Goal: Task Accomplishment & Management: Use online tool/utility

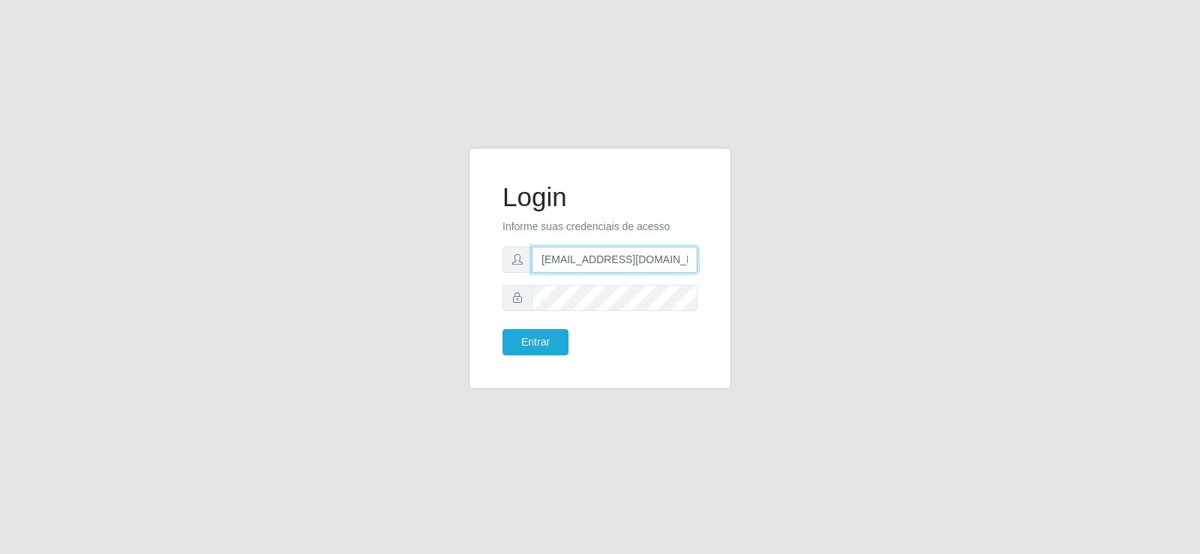
drag, startPoint x: 669, startPoint y: 261, endPoint x: 337, endPoint y: 289, distance: 333.5
click at [329, 289] on div "Login Informe suas credenciais de acesso [EMAIL_ADDRESS][DOMAIN_NAME] Entrar" at bounding box center [600, 278] width 855 height 260
type input "[DOMAIN_NAME]"
drag, startPoint x: 606, startPoint y: 255, endPoint x: 287, endPoint y: 267, distance: 319.8
click at [287, 267] on div "Login Informe suas credenciais de acesso Entrar" at bounding box center [600, 278] width 855 height 260
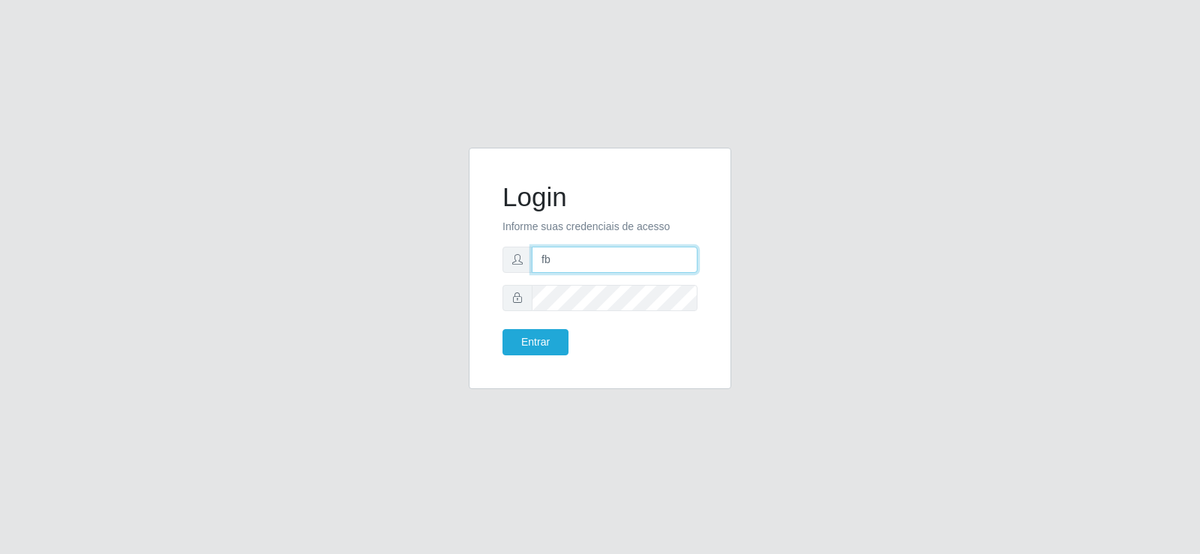
type input "[EMAIL_ADDRESS][DOMAIN_NAME]"
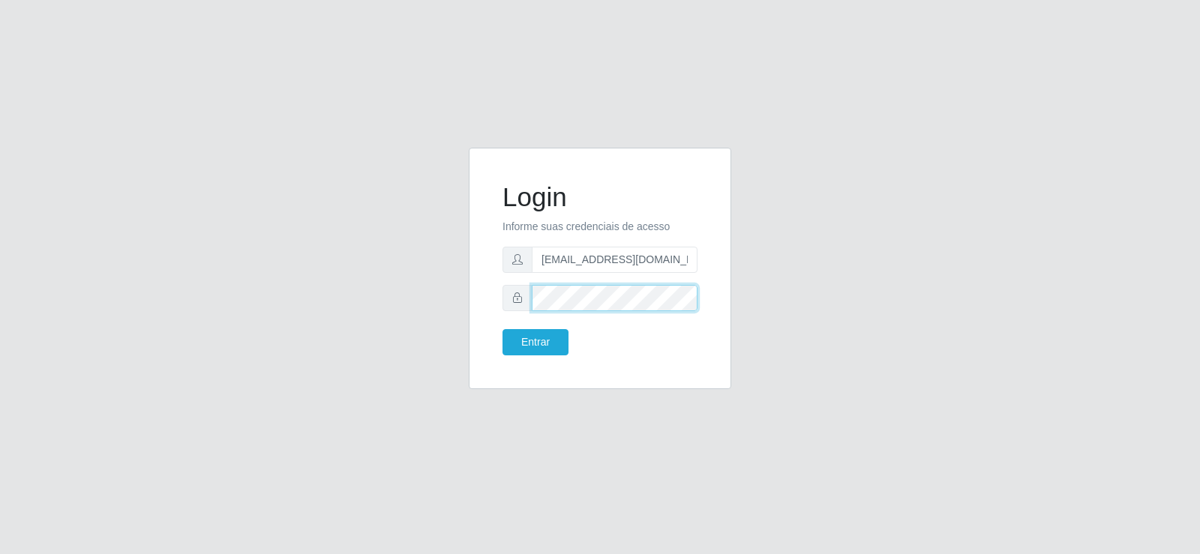
click at [386, 308] on div "Login Informe suas credenciais de acesso [EMAIL_ADDRESS][DOMAIN_NAME] Entrar" at bounding box center [600, 278] width 855 height 260
click at [503, 329] on button "Entrar" at bounding box center [536, 342] width 66 height 26
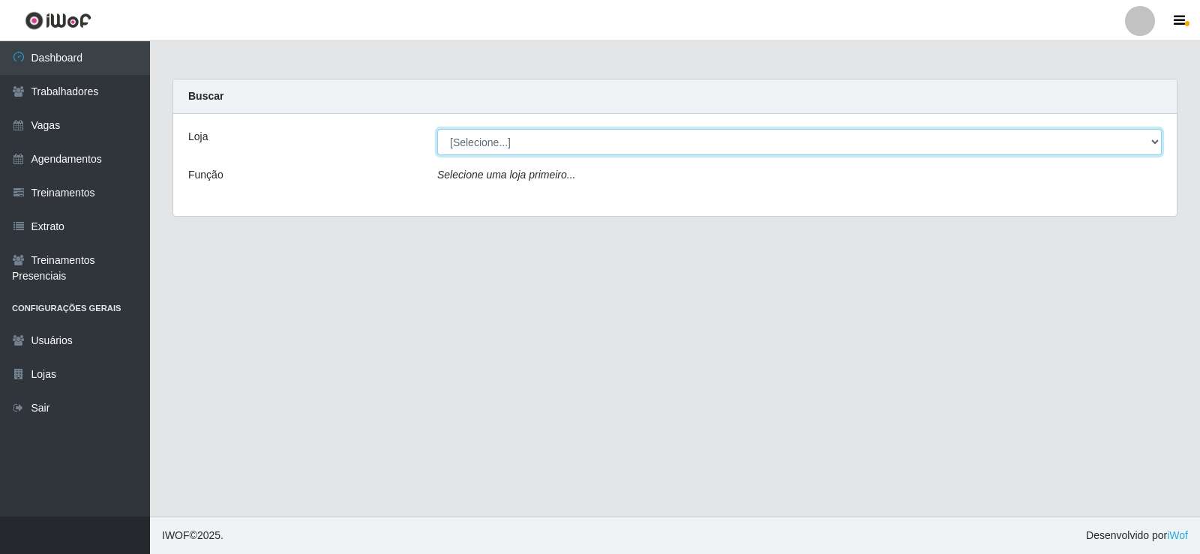
click at [465, 149] on select "[Selecione...] Supermercado Tadeu - [GEOGRAPHIC_DATA]" at bounding box center [799, 142] width 725 height 26
select select "195"
click at [437, 129] on select "[Selecione...] Supermercado Tadeu - [GEOGRAPHIC_DATA]" at bounding box center [799, 142] width 725 height 26
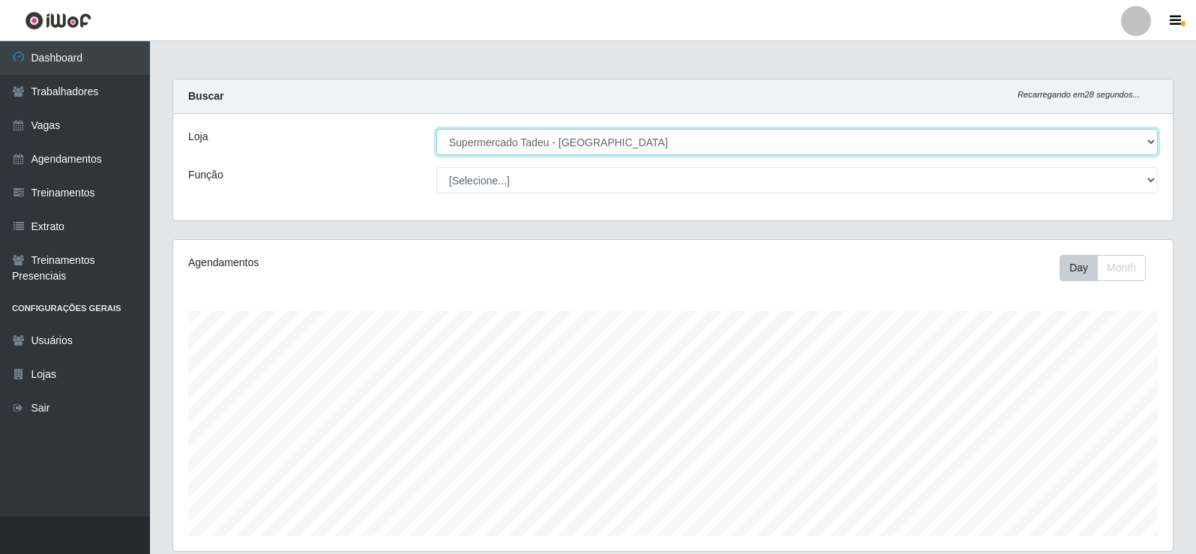
scroll to position [311, 1000]
click at [469, 135] on select "[Selecione...] Supermercado Tadeu - [GEOGRAPHIC_DATA]" at bounding box center [798, 142] width 722 height 26
click at [437, 129] on select "[Selecione...] Supermercado Tadeu - [GEOGRAPHIC_DATA]" at bounding box center [798, 142] width 722 height 26
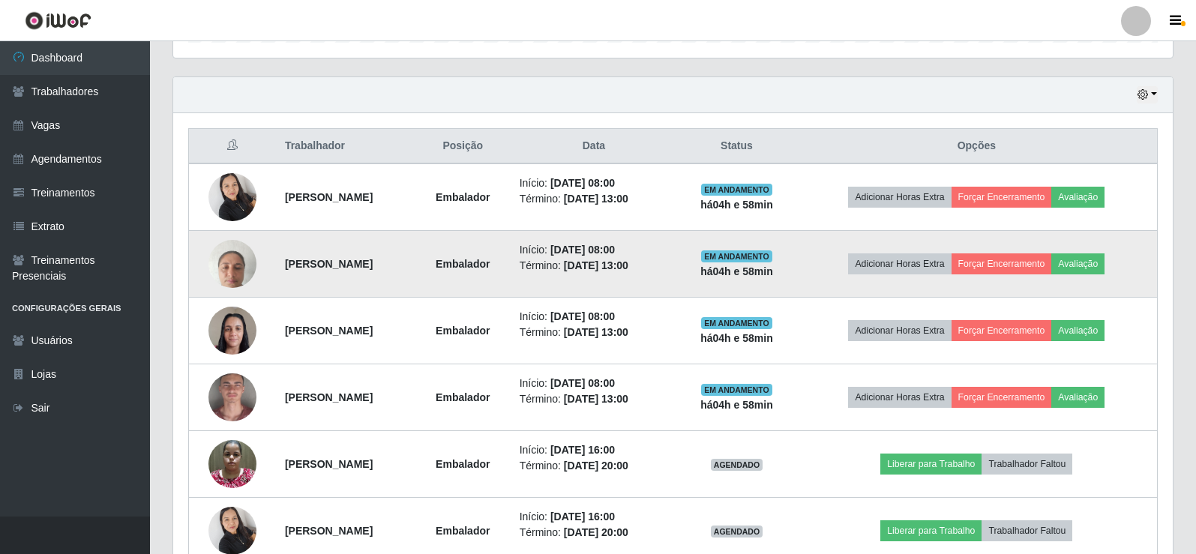
scroll to position [492, 0]
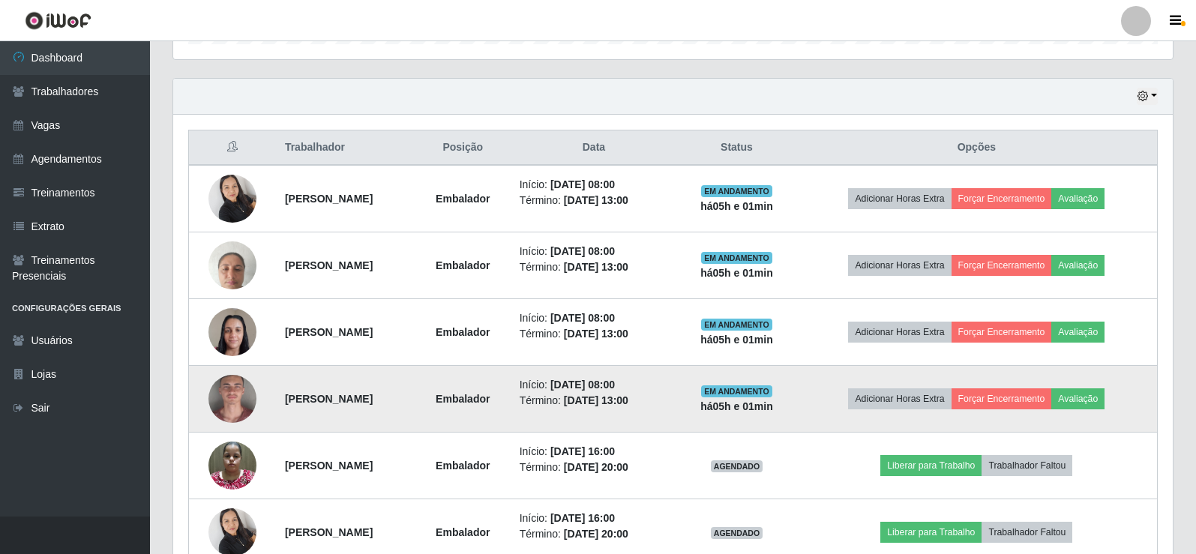
click at [236, 389] on img at bounding box center [233, 399] width 48 height 99
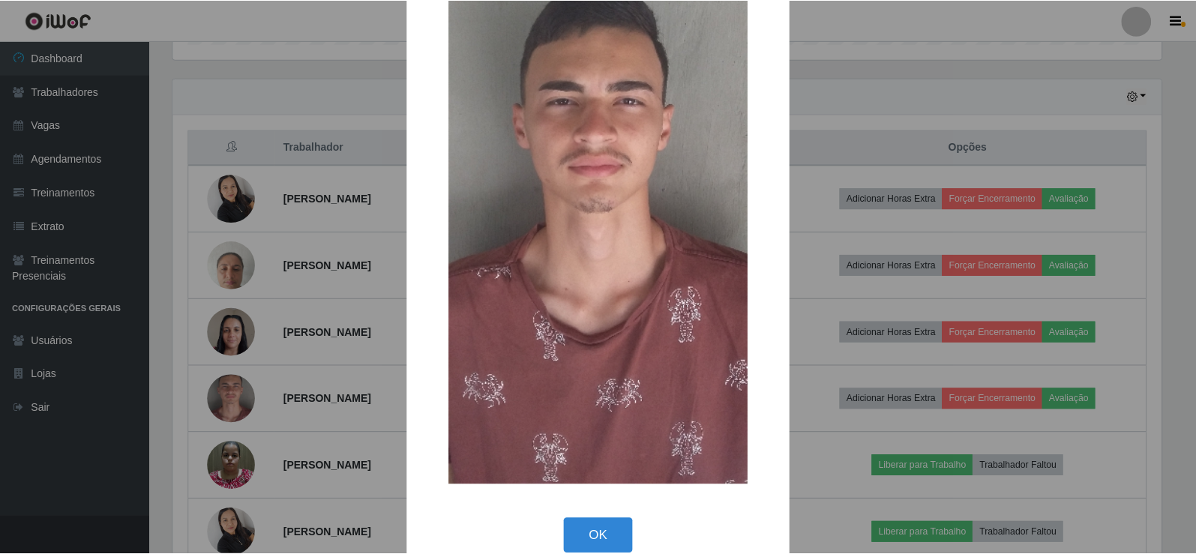
scroll to position [194, 0]
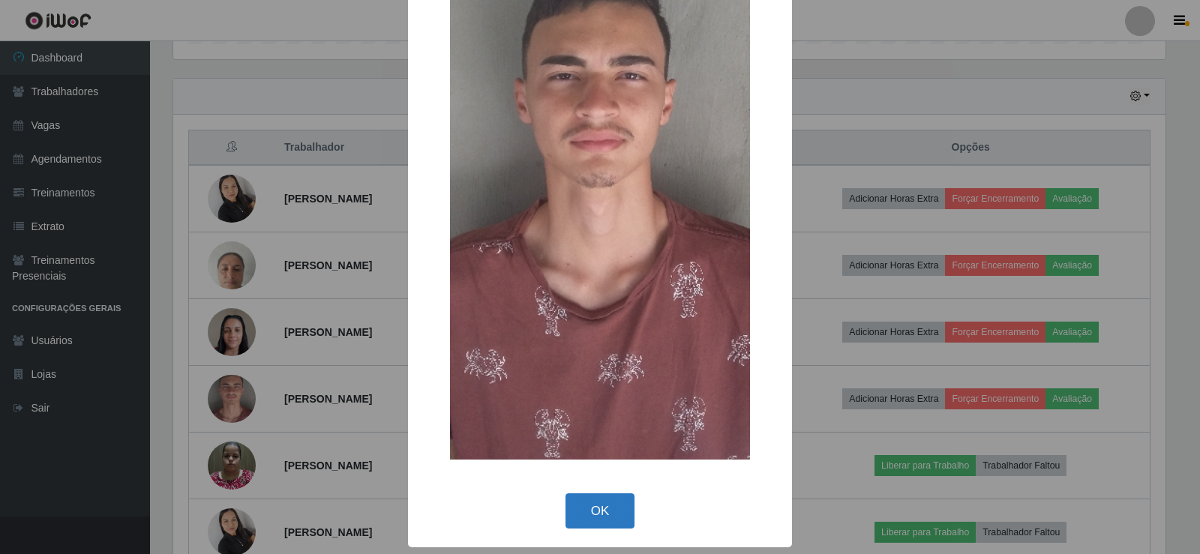
click at [612, 509] on button "OK" at bounding box center [601, 511] width 70 height 35
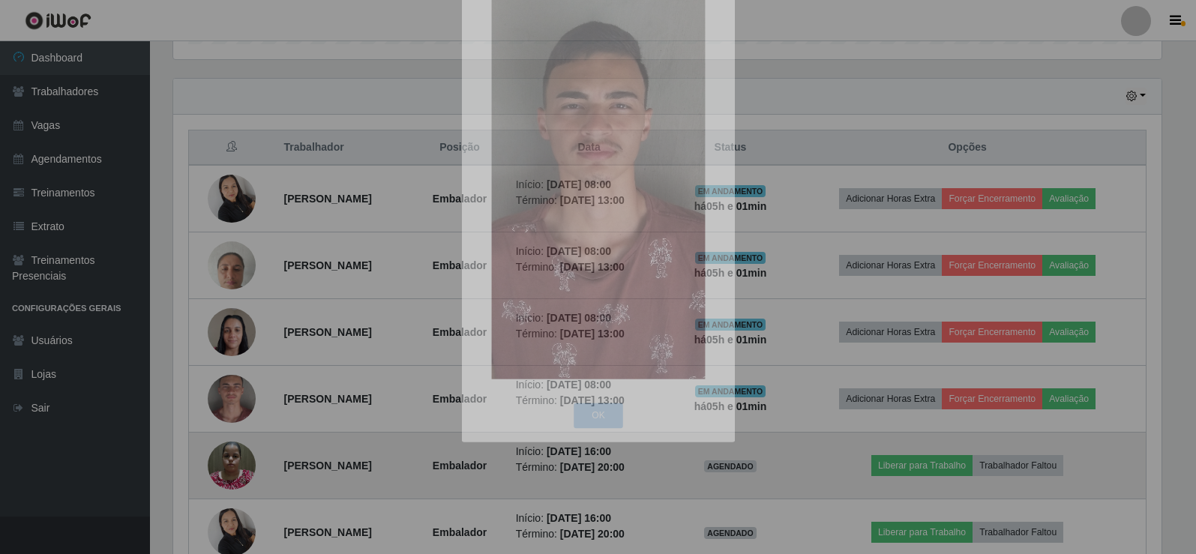
scroll to position [311, 1000]
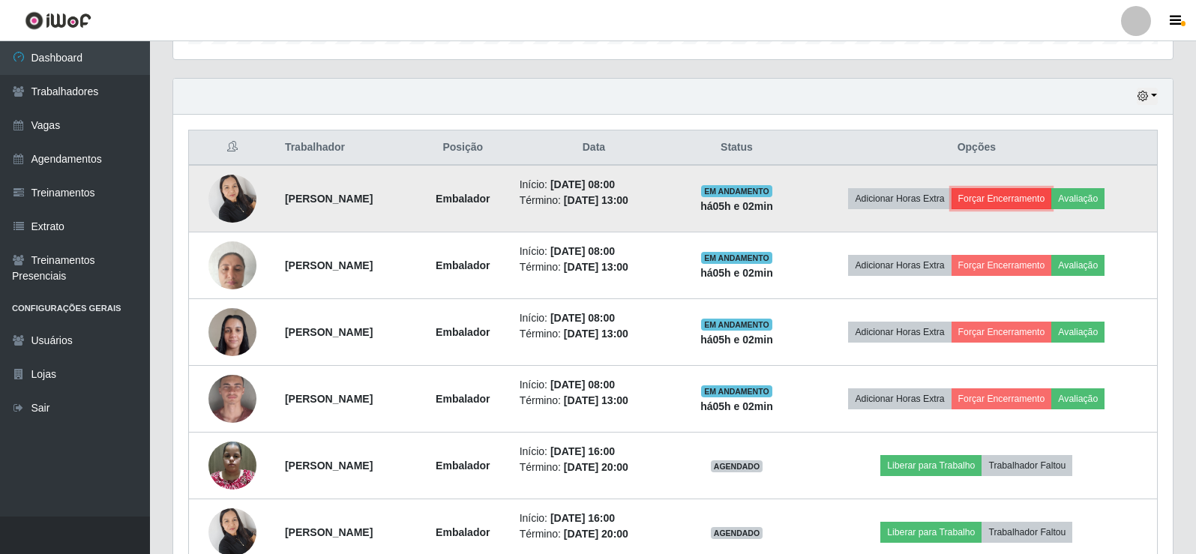
click at [1025, 195] on button "Forçar Encerramento" at bounding box center [1002, 198] width 101 height 21
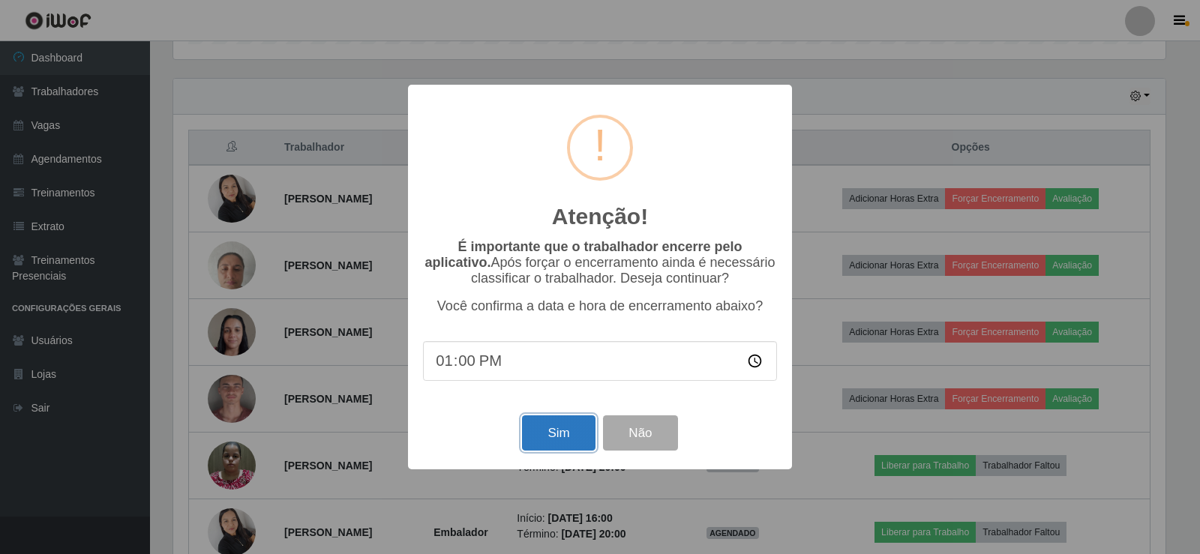
click at [545, 448] on button "Sim" at bounding box center [558, 433] width 73 height 35
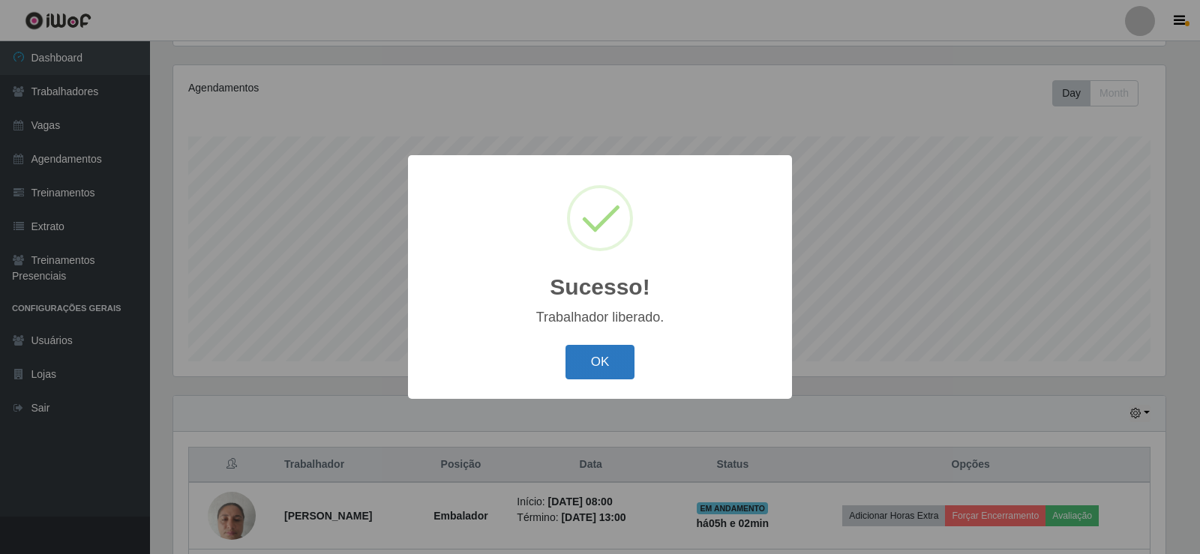
click at [596, 366] on button "OK" at bounding box center [601, 362] width 70 height 35
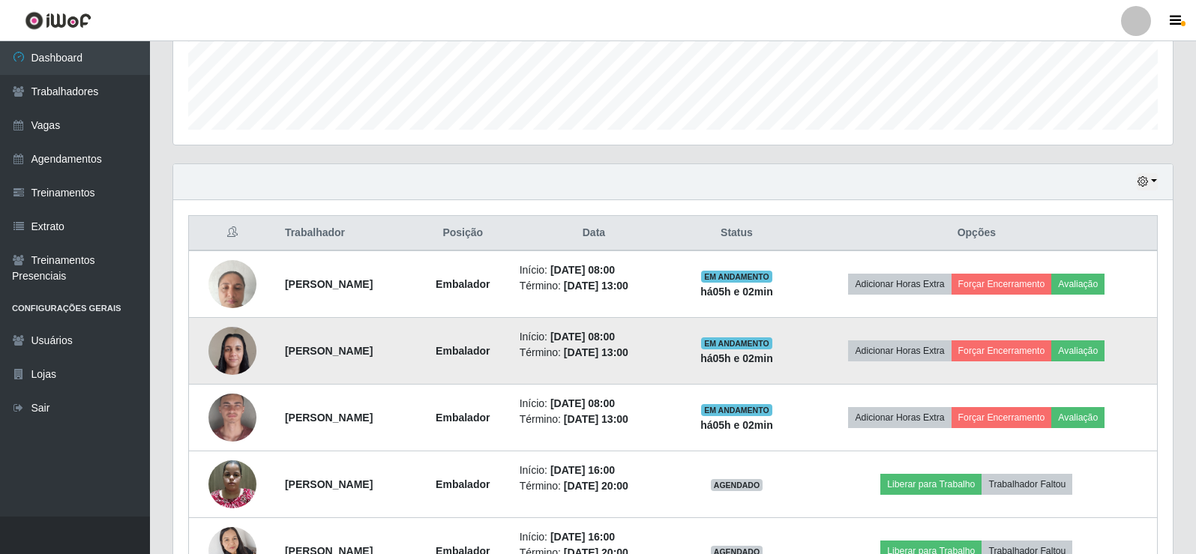
scroll to position [475, 0]
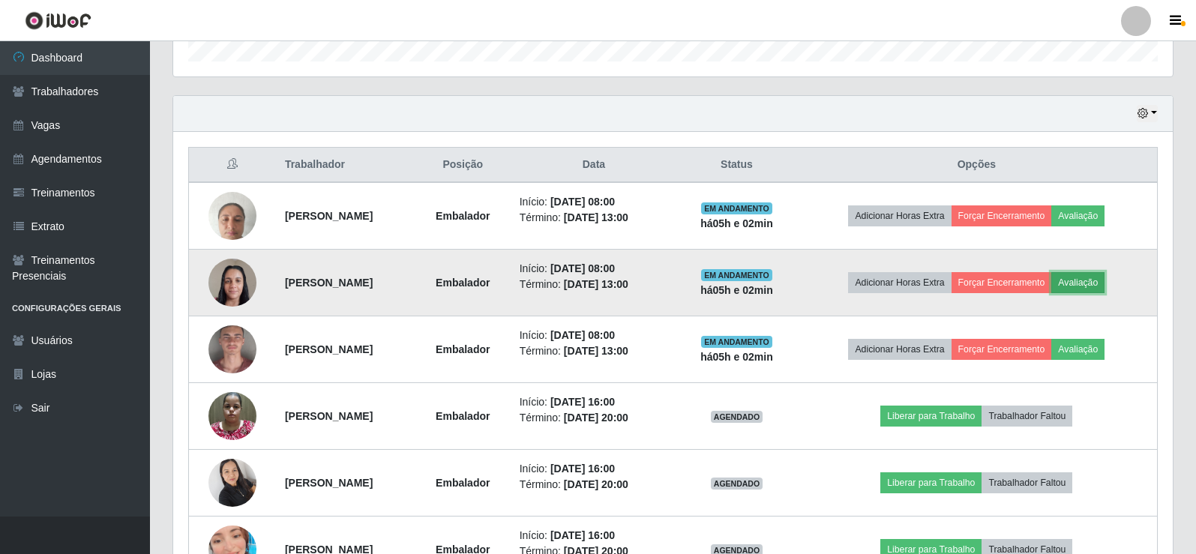
click at [1088, 277] on button "Avaliação" at bounding box center [1078, 282] width 53 height 21
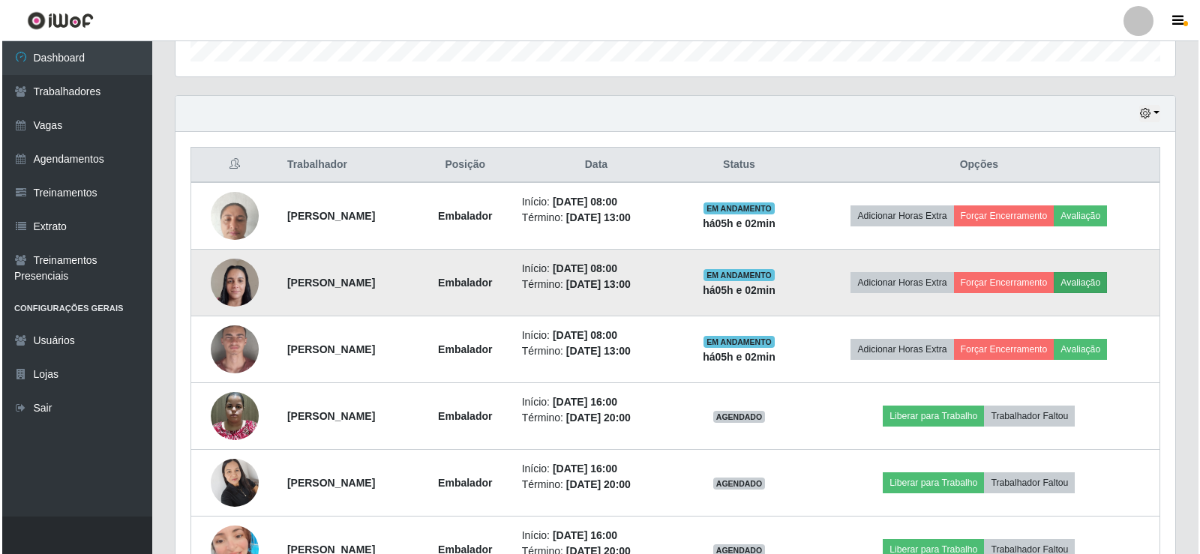
scroll to position [311, 992]
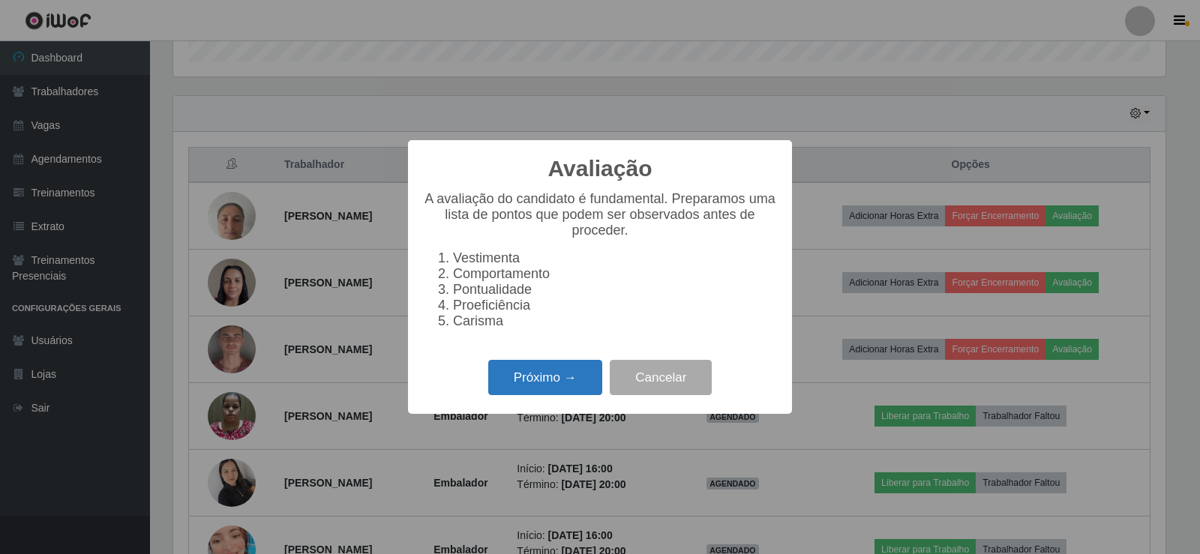
click at [531, 385] on button "Próximo →" at bounding box center [545, 377] width 114 height 35
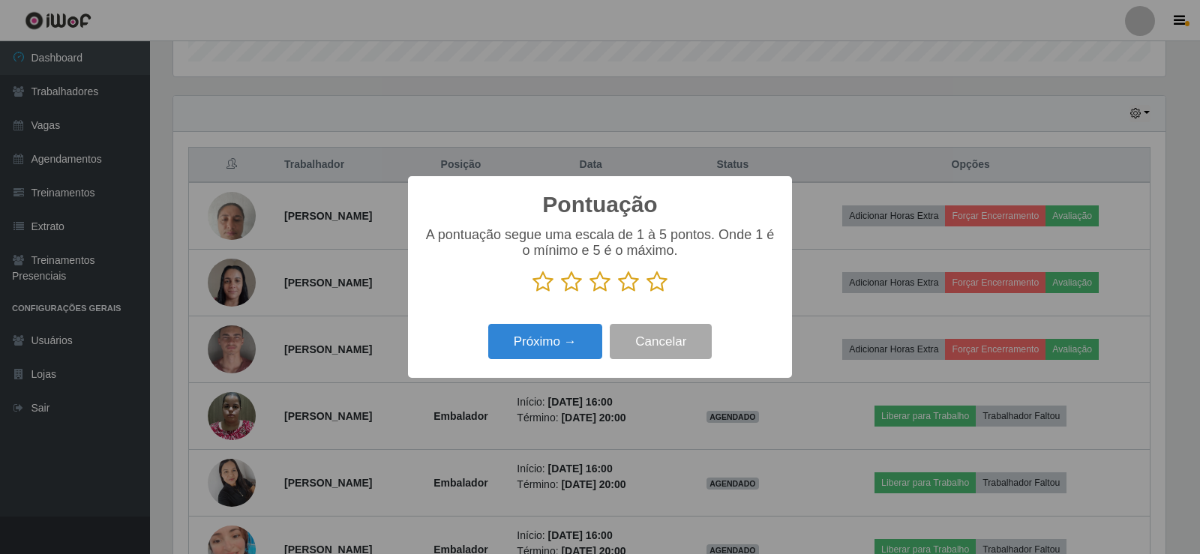
drag, startPoint x: 652, startPoint y: 284, endPoint x: 606, endPoint y: 308, distance: 51.3
click at [649, 284] on icon at bounding box center [657, 282] width 21 height 23
click at [647, 293] on input "radio" at bounding box center [647, 293] width 0 height 0
click at [575, 329] on button "Próximo →" at bounding box center [545, 341] width 114 height 35
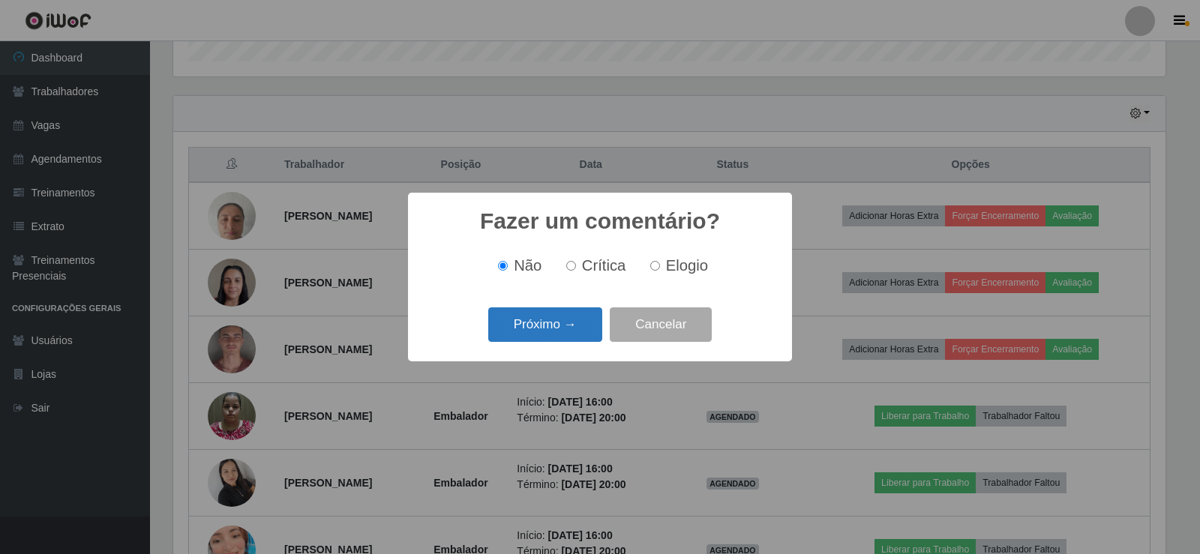
click at [581, 323] on button "Próximo →" at bounding box center [545, 325] width 114 height 35
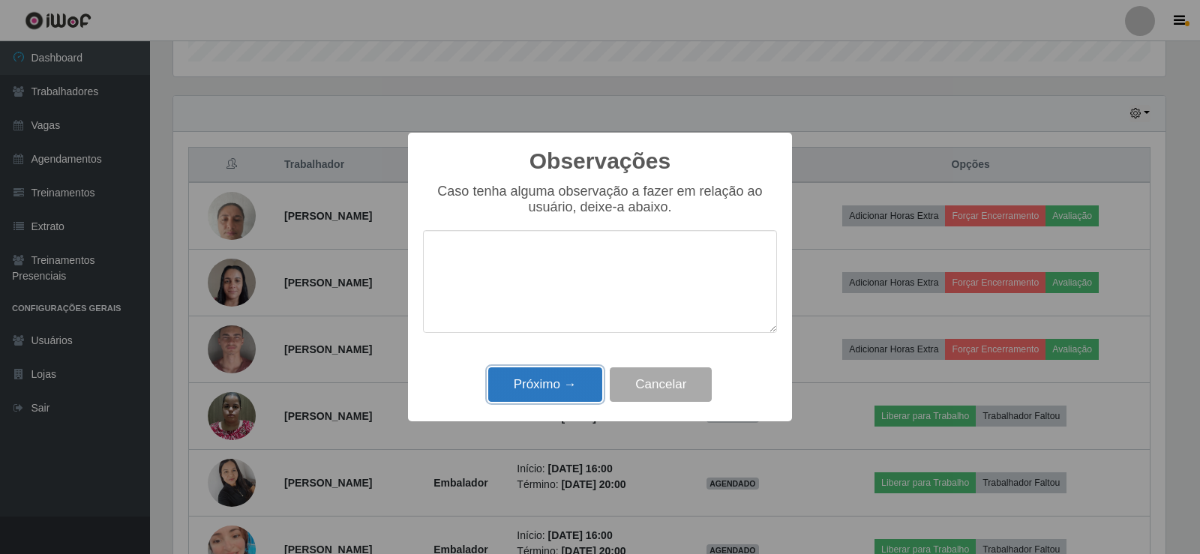
click at [553, 386] on button "Próximo →" at bounding box center [545, 385] width 114 height 35
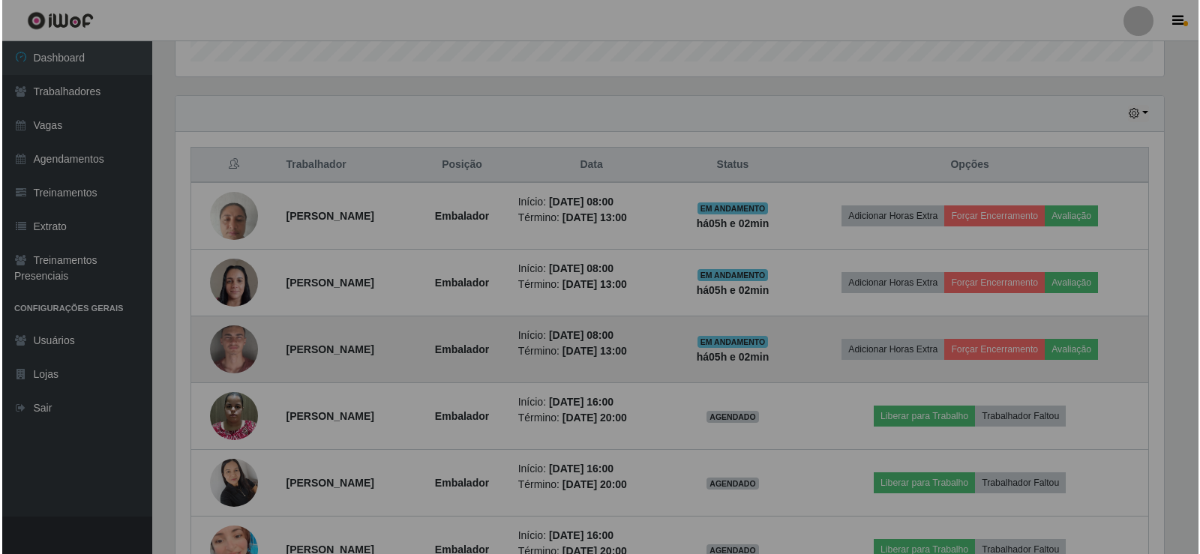
scroll to position [311, 1000]
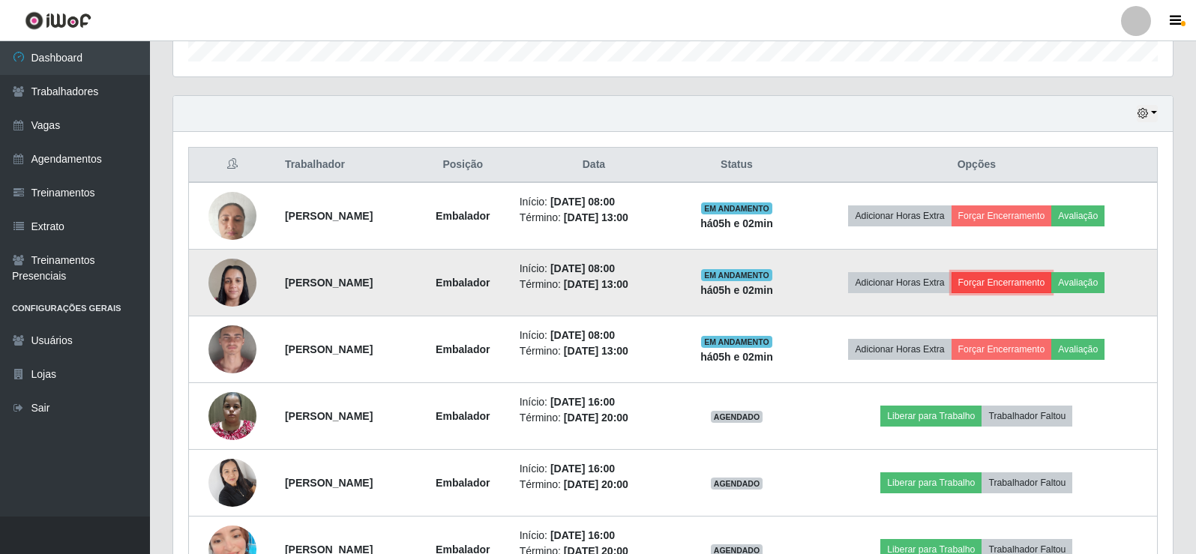
click at [999, 283] on button "Forçar Encerramento" at bounding box center [1002, 282] width 101 height 21
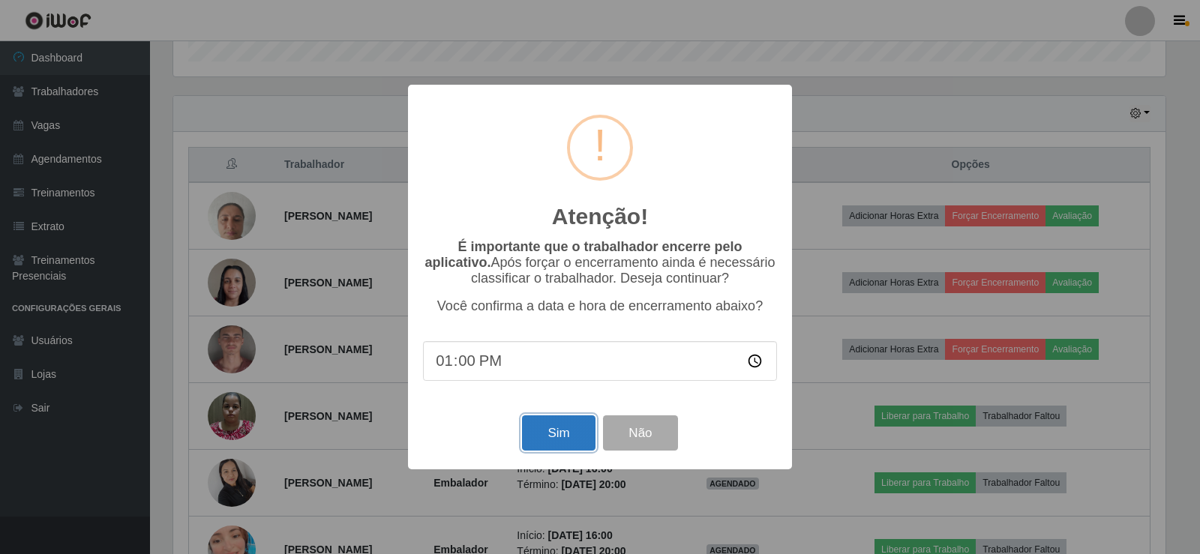
click at [544, 432] on button "Sim" at bounding box center [558, 433] width 73 height 35
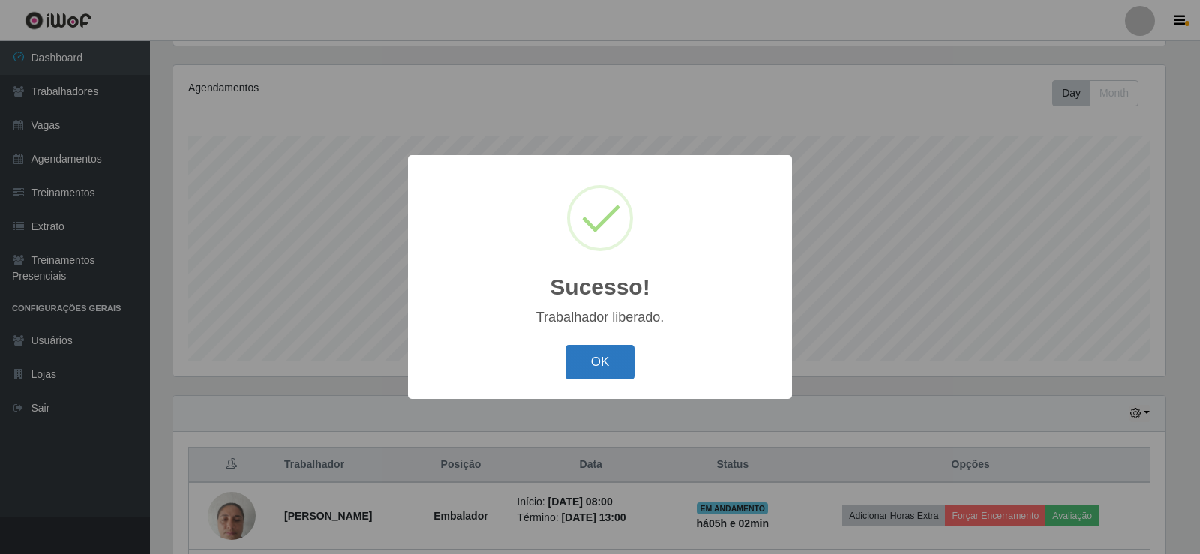
click at [599, 369] on button "OK" at bounding box center [601, 362] width 70 height 35
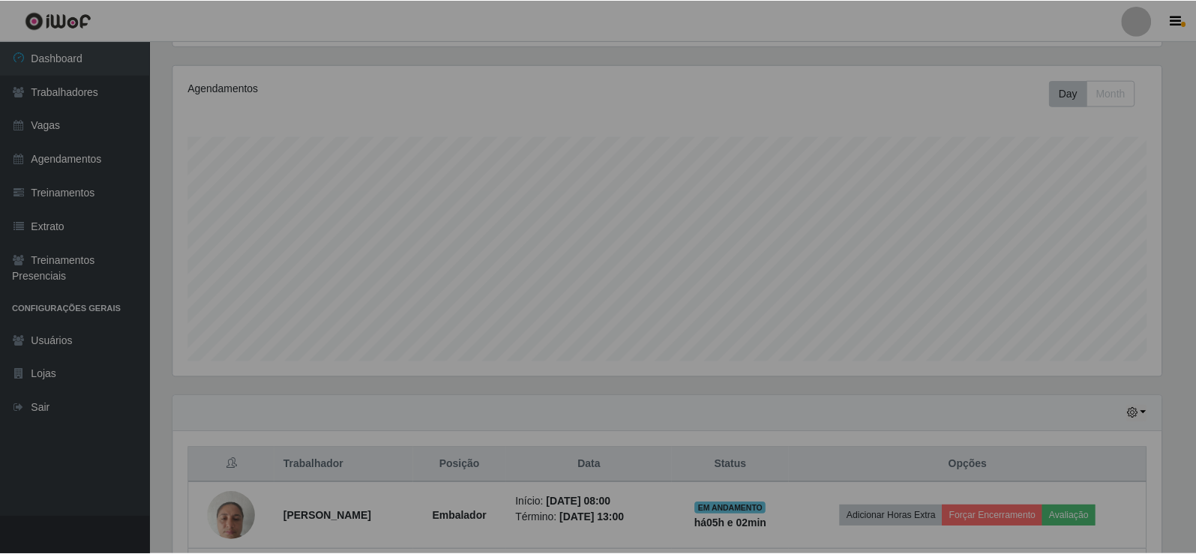
scroll to position [0, 0]
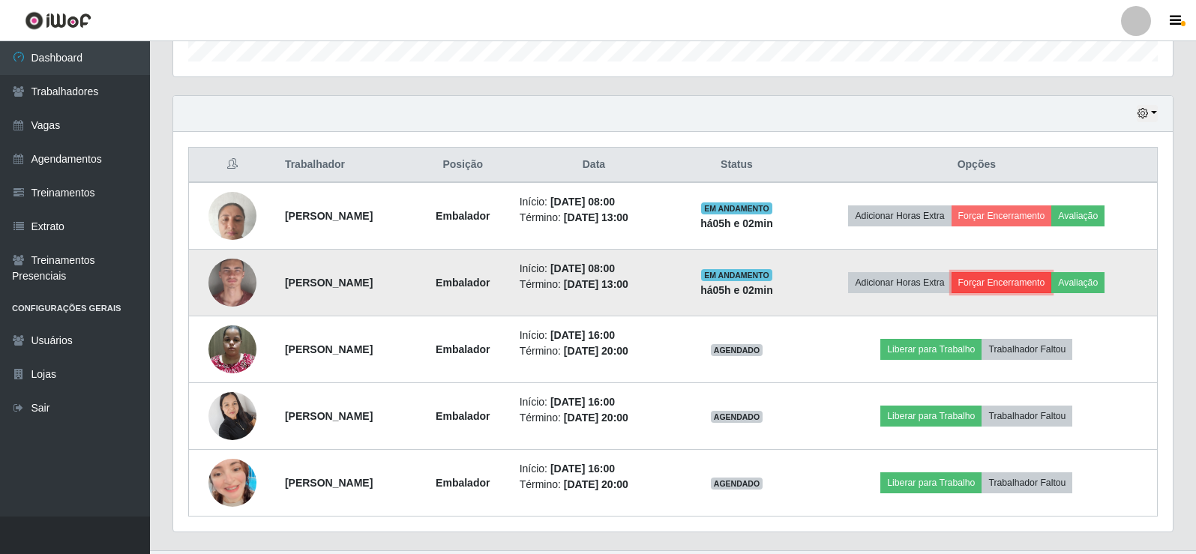
click at [1010, 283] on button "Forçar Encerramento" at bounding box center [1002, 282] width 101 height 21
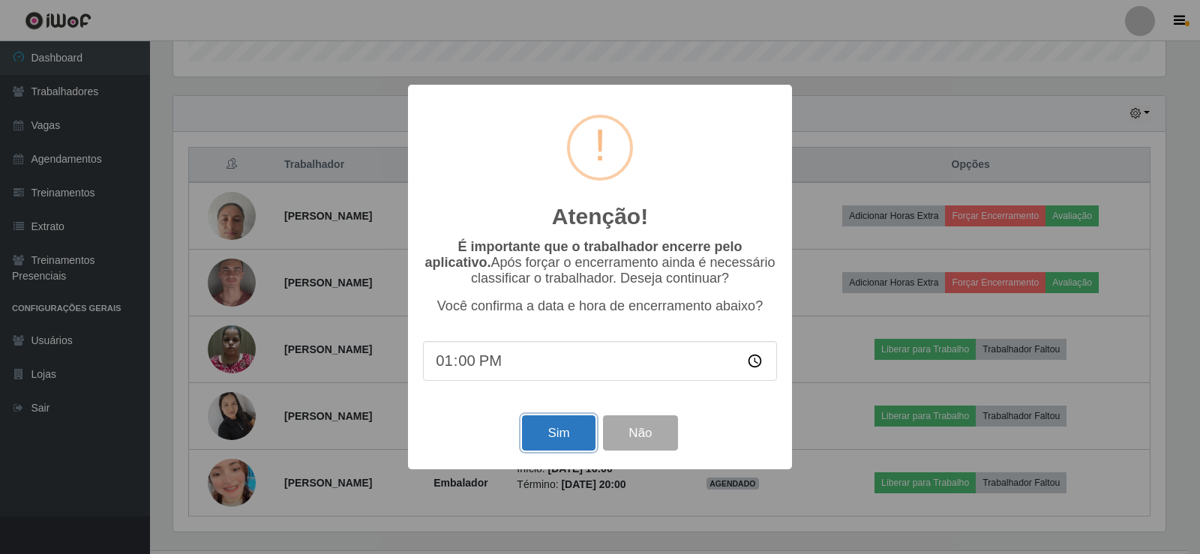
click at [577, 432] on button "Sim" at bounding box center [558, 433] width 73 height 35
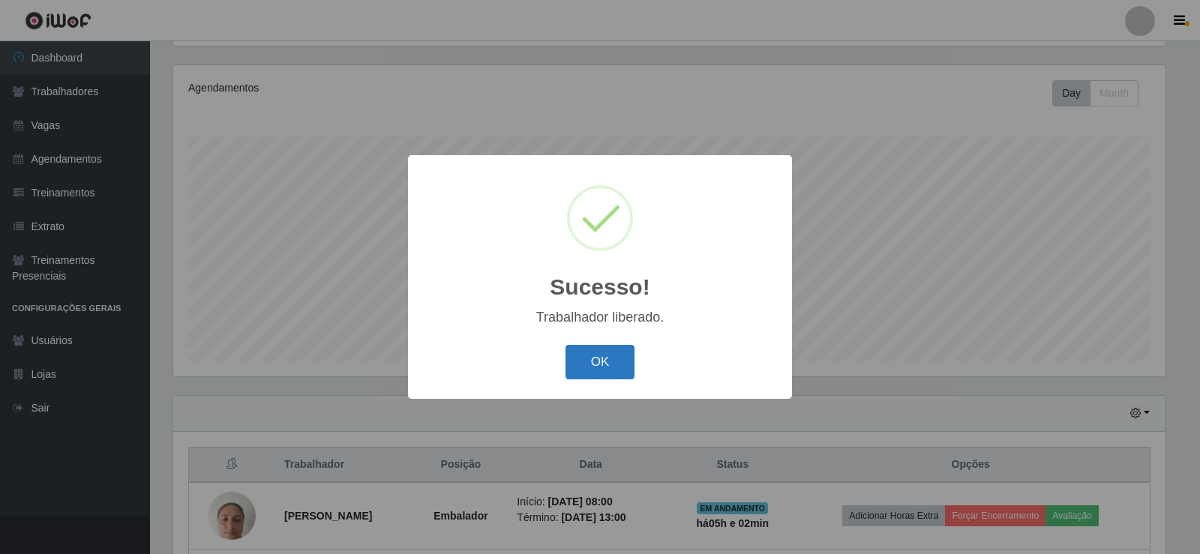
click at [596, 378] on button "OK" at bounding box center [601, 362] width 70 height 35
